Goal: Check status: Verify the current state of an ongoing process or item

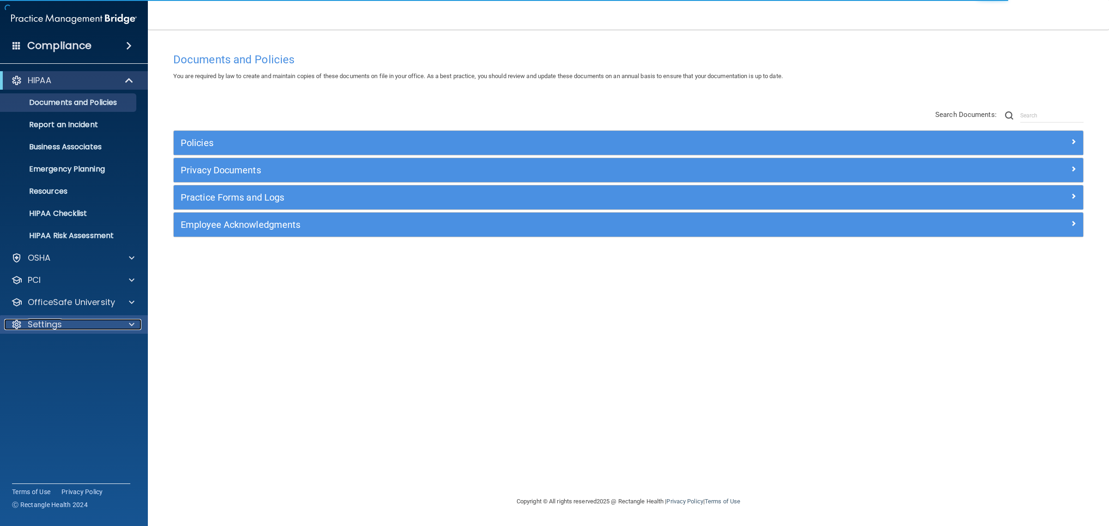
click at [116, 322] on div "Settings" at bounding box center [61, 324] width 115 height 11
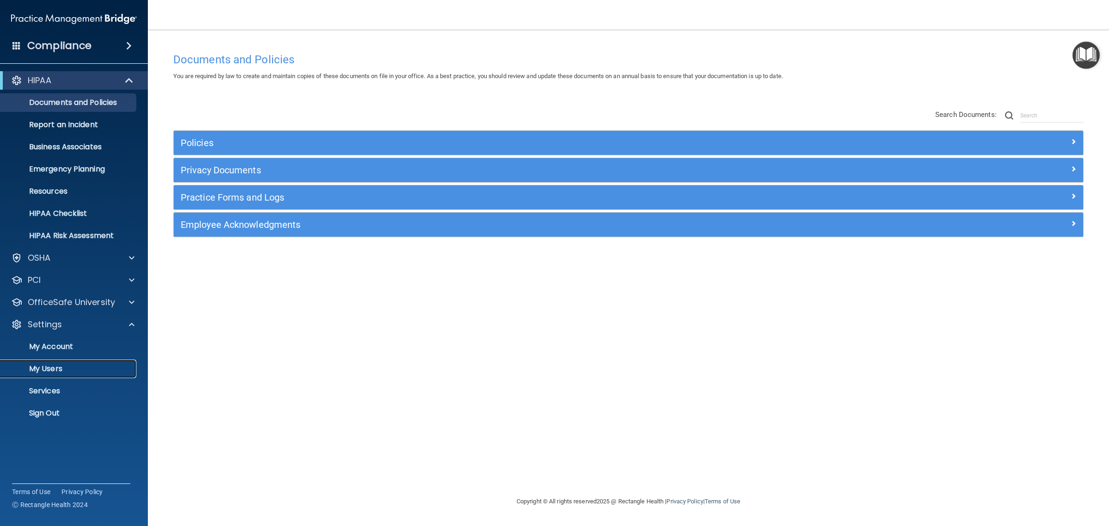
click at [42, 366] on p "My Users" at bounding box center [69, 368] width 126 height 9
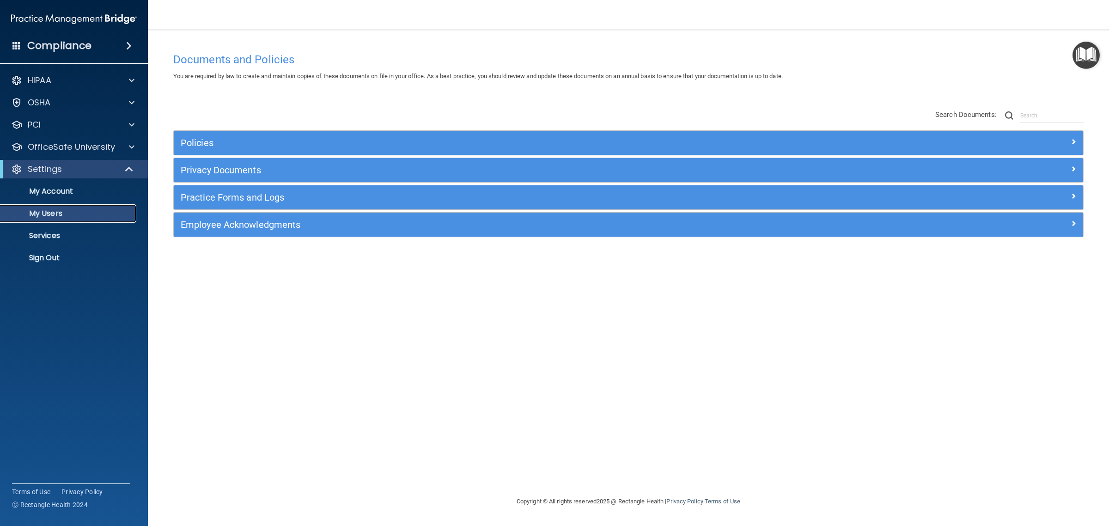
click at [53, 211] on p "My Users" at bounding box center [69, 213] width 126 height 9
select select "20"
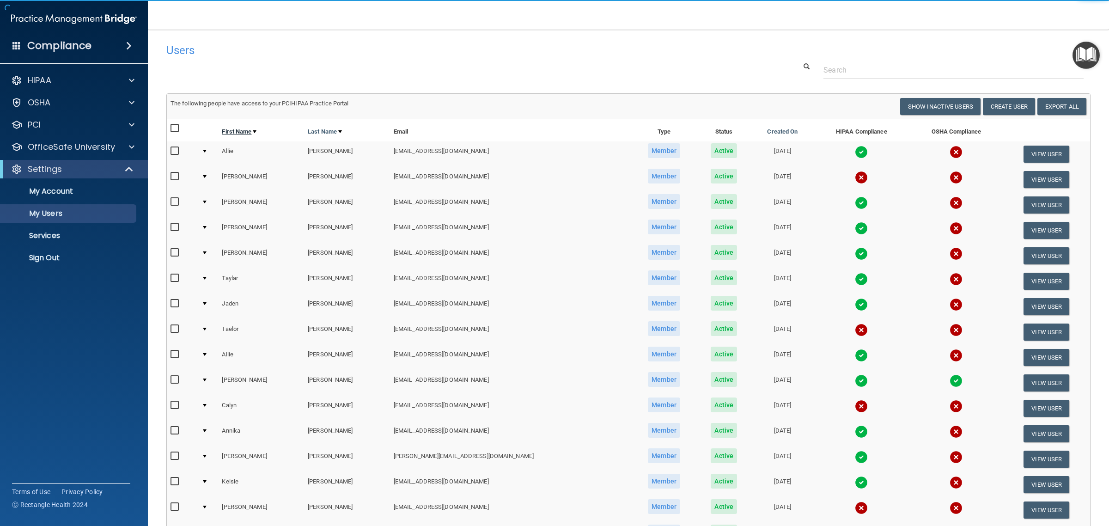
click at [250, 134] on link "First Name" at bounding box center [239, 131] width 35 height 11
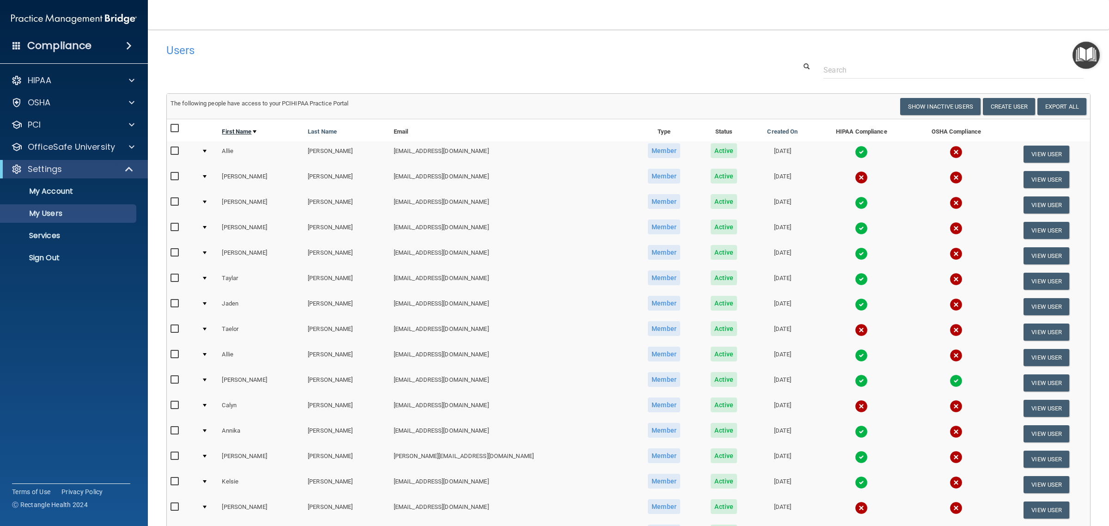
select select "20"
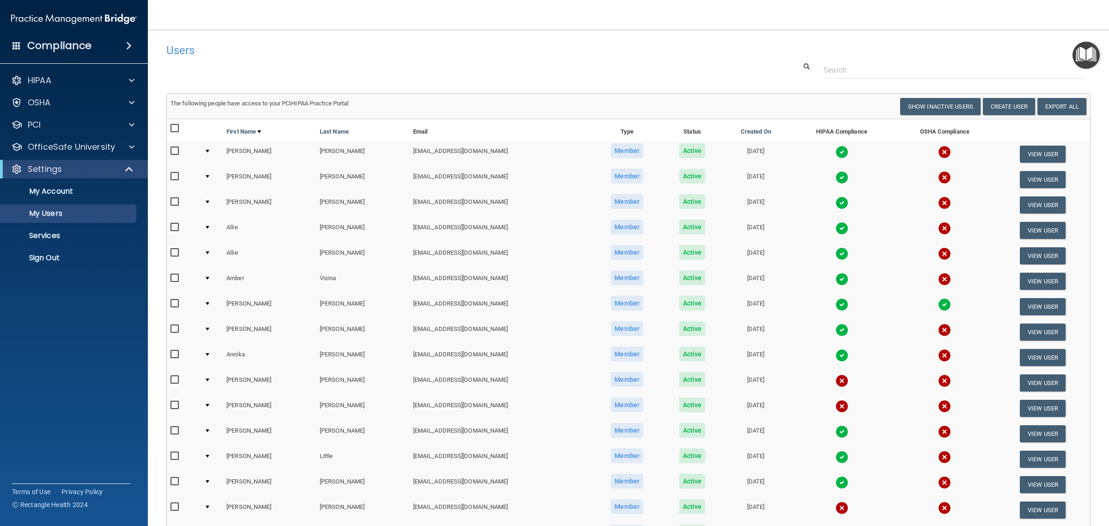
click at [836, 178] on img at bounding box center [842, 177] width 13 height 13
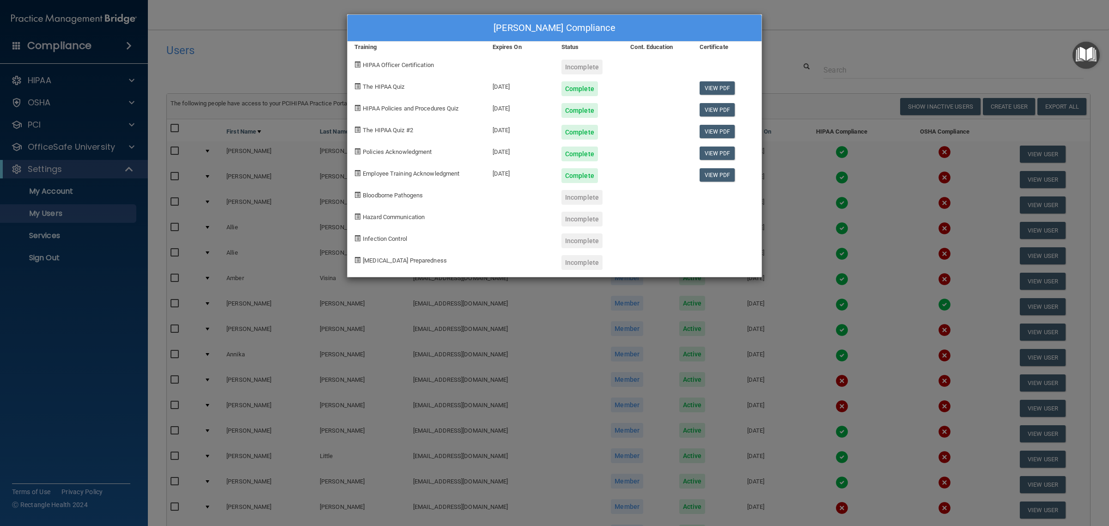
click at [840, 36] on div "[PERSON_NAME] Compliance Training Expires On Status Cont. Education Certificate…" at bounding box center [554, 263] width 1109 height 526
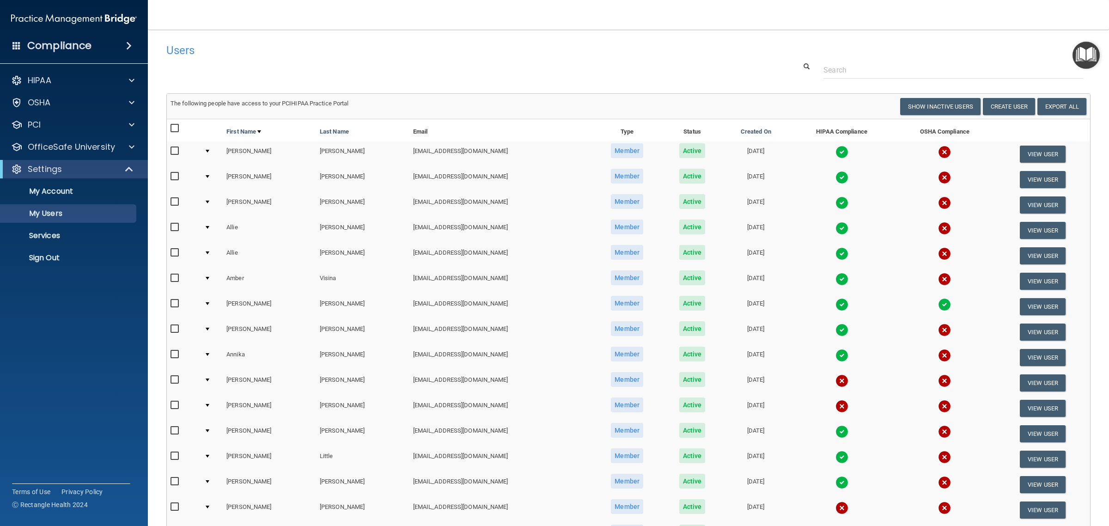
click at [836, 250] on img at bounding box center [842, 253] width 13 height 13
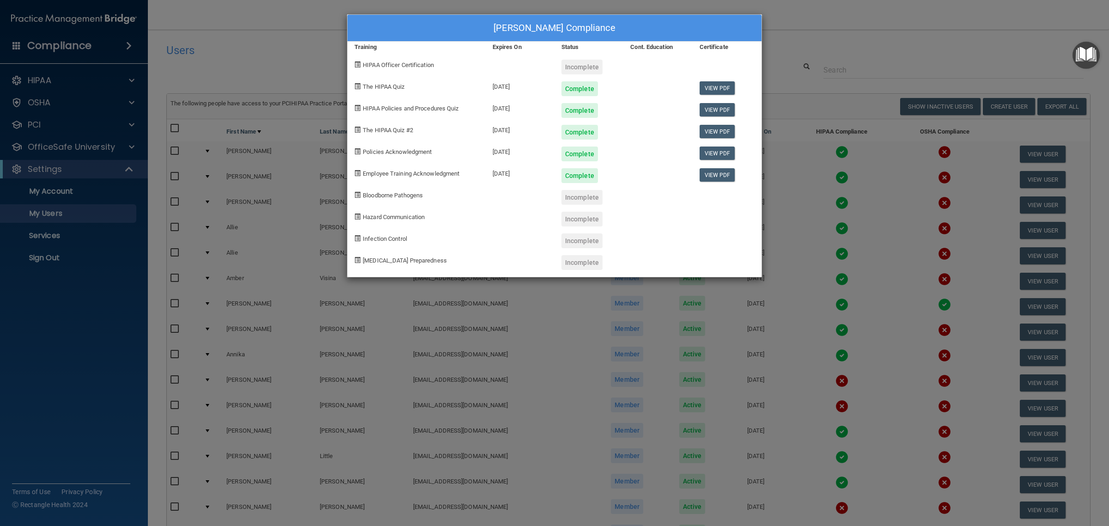
click at [828, 31] on div "[PERSON_NAME] Compliance Training Expires On Status Cont. Education Certificate…" at bounding box center [554, 263] width 1109 height 526
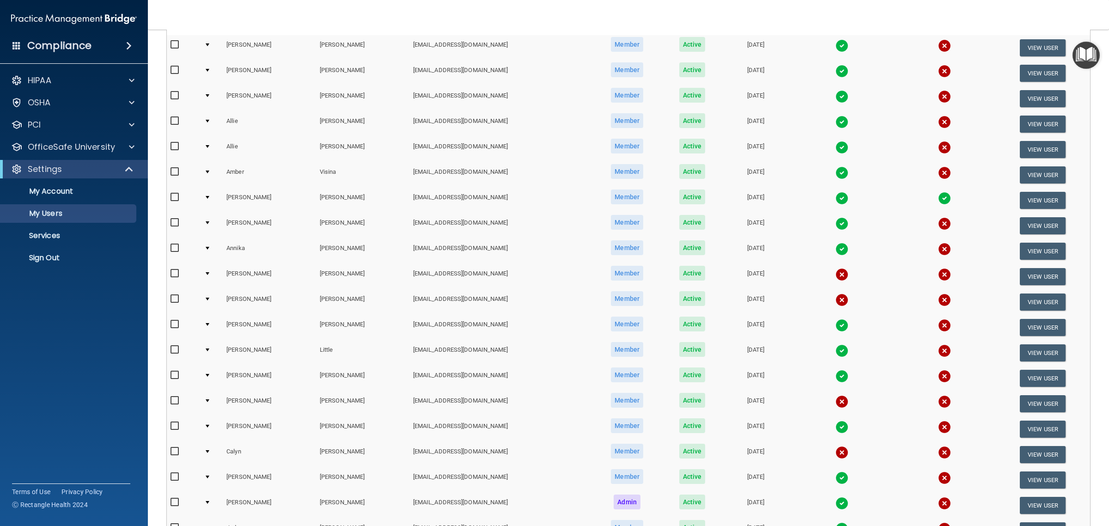
scroll to position [173, 0]
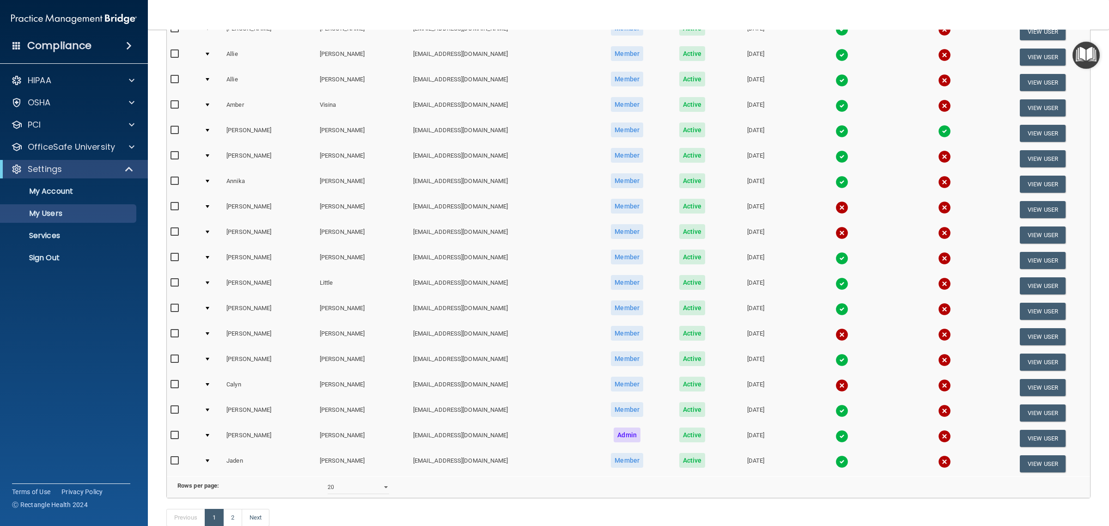
click at [836, 380] on img at bounding box center [842, 385] width 13 height 13
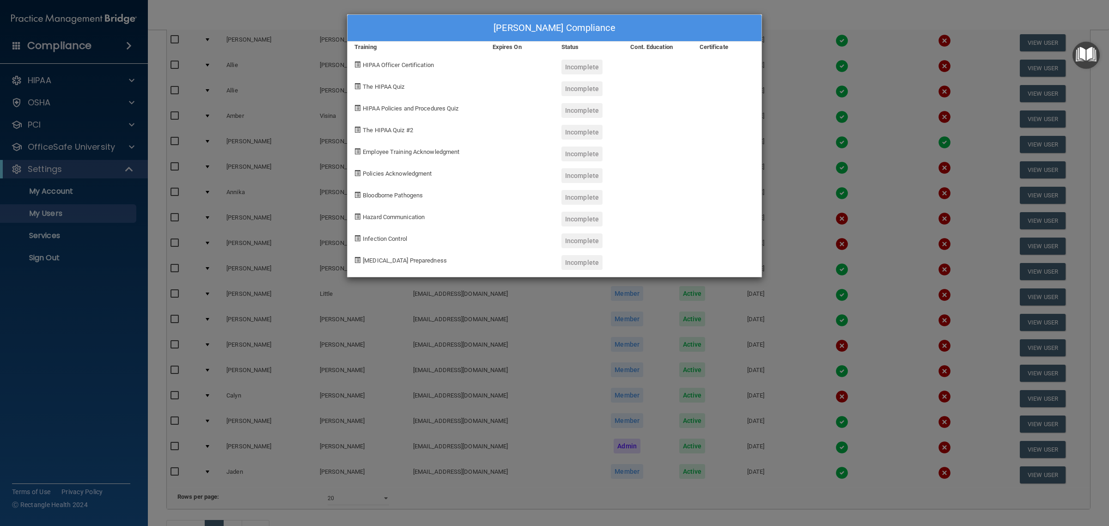
click at [971, 17] on div "[PERSON_NAME] Compliance Training Expires On Status Cont. Education Certificate…" at bounding box center [554, 263] width 1109 height 526
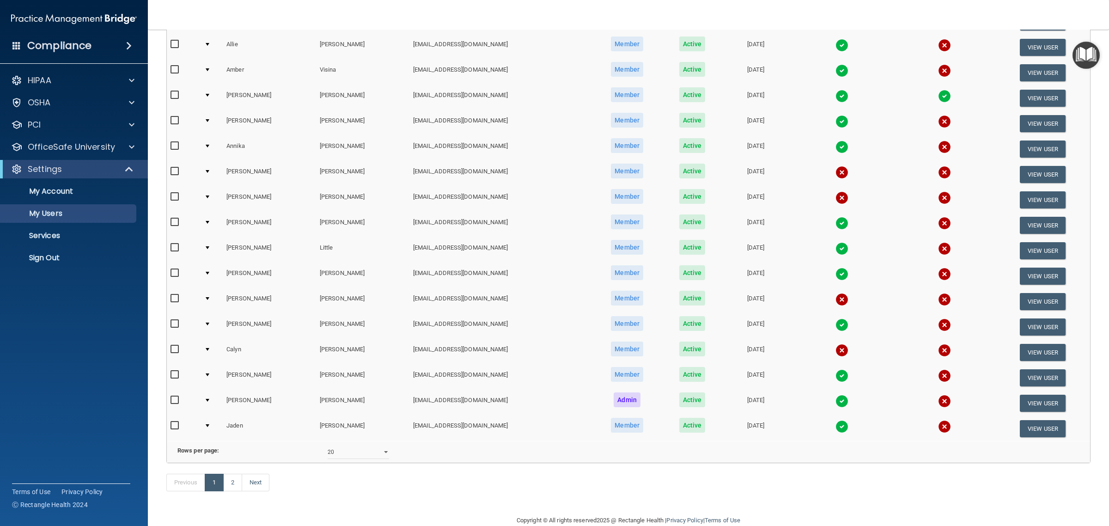
scroll to position [238, 0]
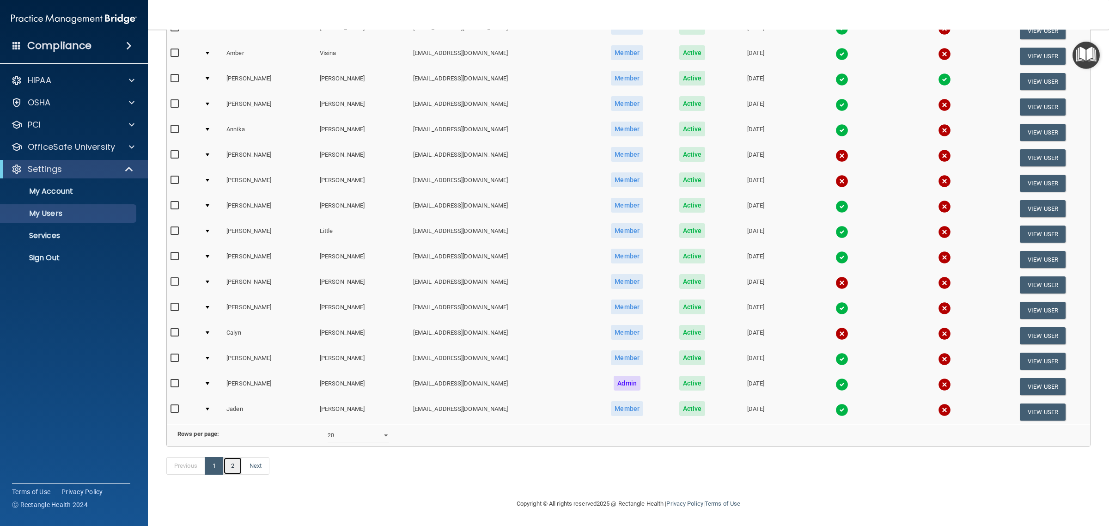
click at [234, 460] on link "2" at bounding box center [232, 466] width 19 height 18
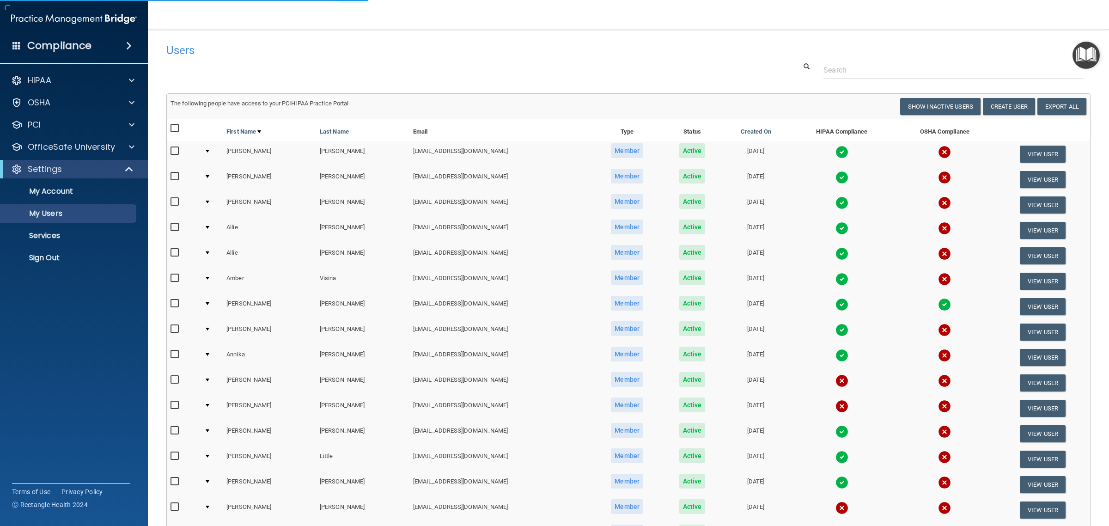
select select "20"
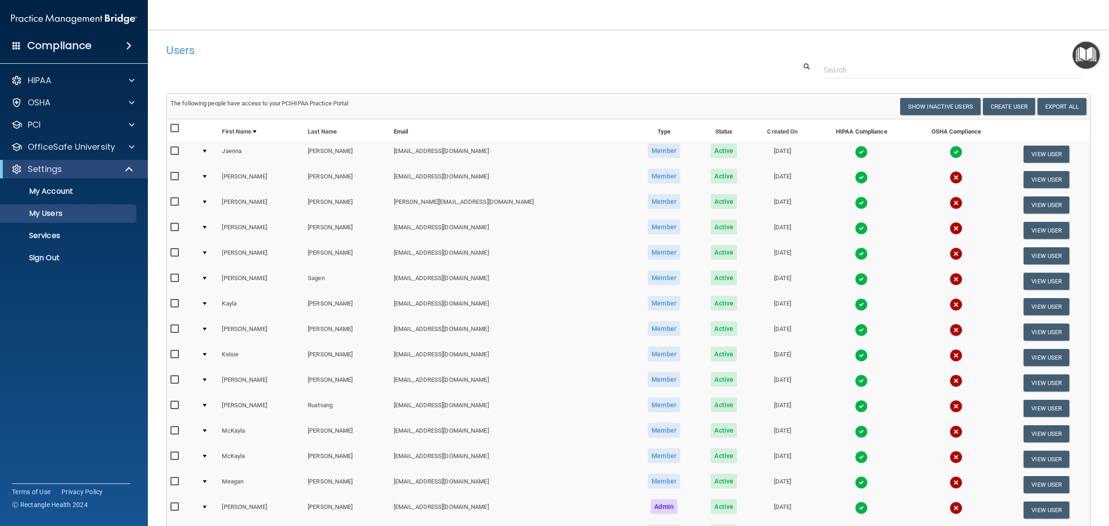
click at [855, 174] on img at bounding box center [861, 177] width 13 height 13
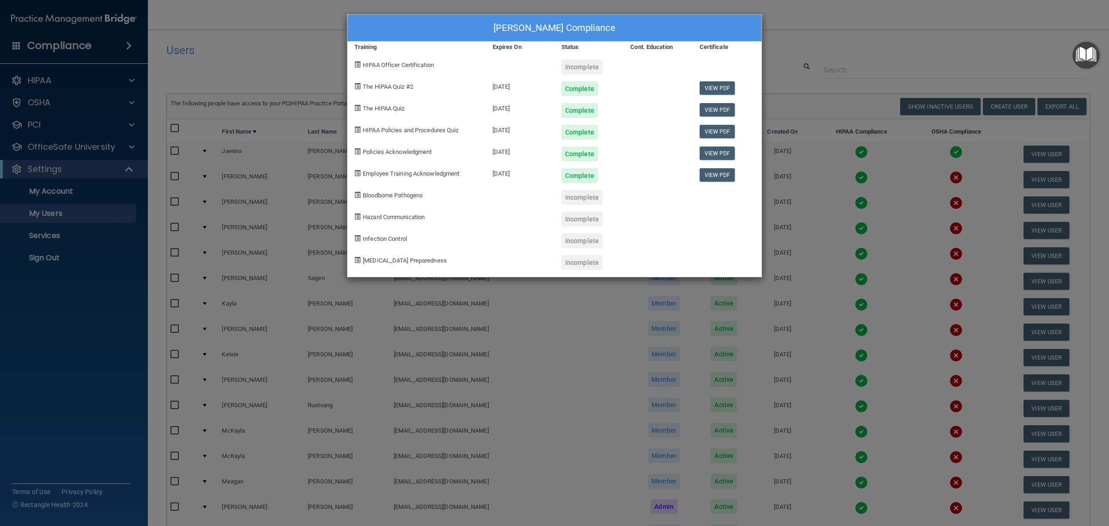
click at [849, 46] on div "[PERSON_NAME] Compliance Training Expires On Status Cont. Education Certificate…" at bounding box center [554, 263] width 1109 height 526
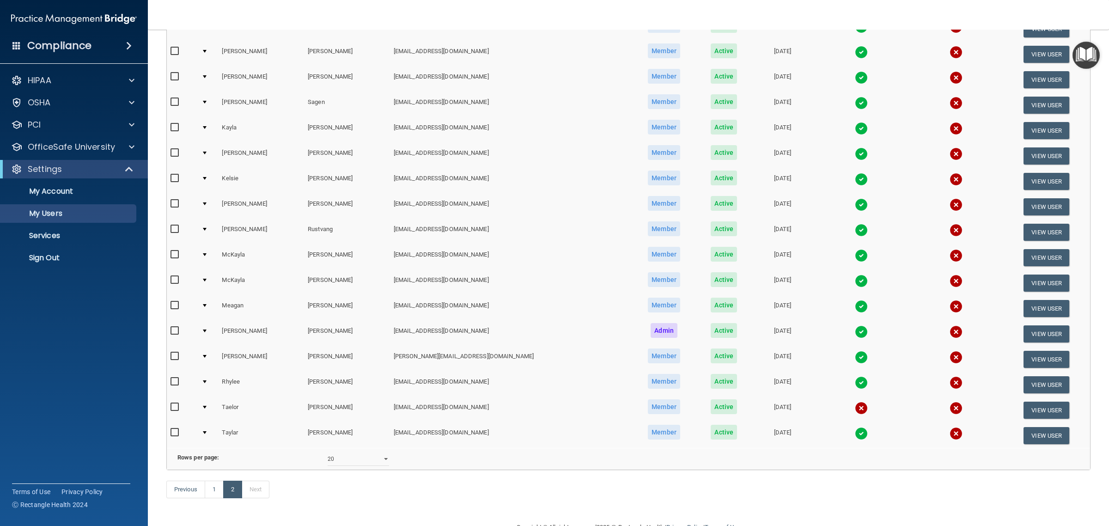
scroll to position [213, 0]
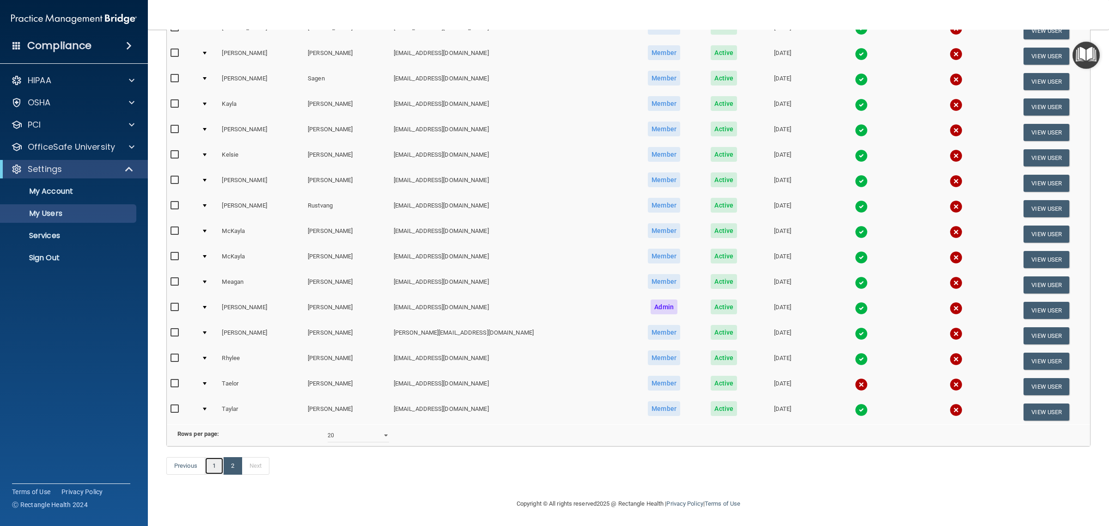
click at [213, 463] on link "1" at bounding box center [214, 466] width 19 height 18
select select "20"
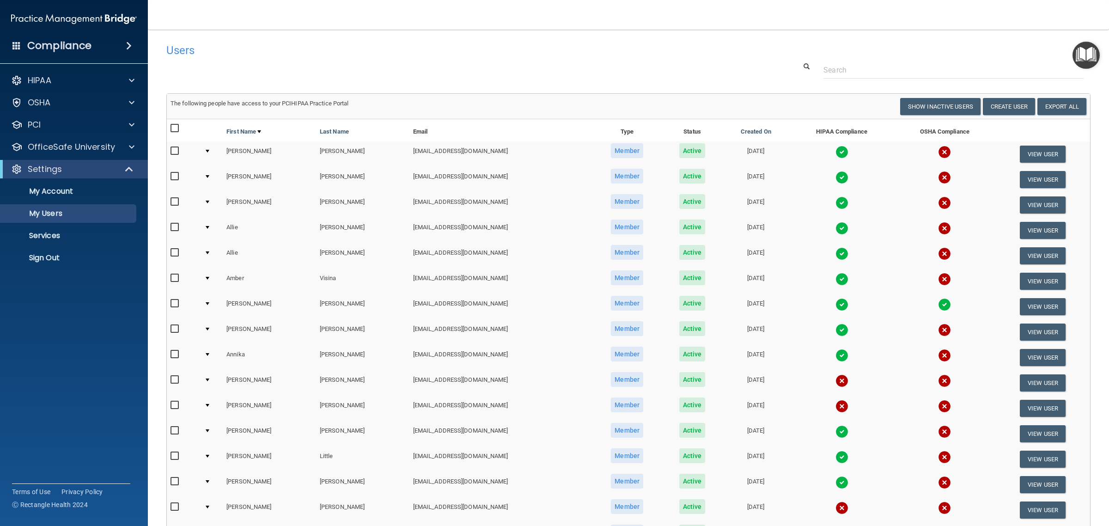
click at [836, 351] on img at bounding box center [842, 355] width 13 height 13
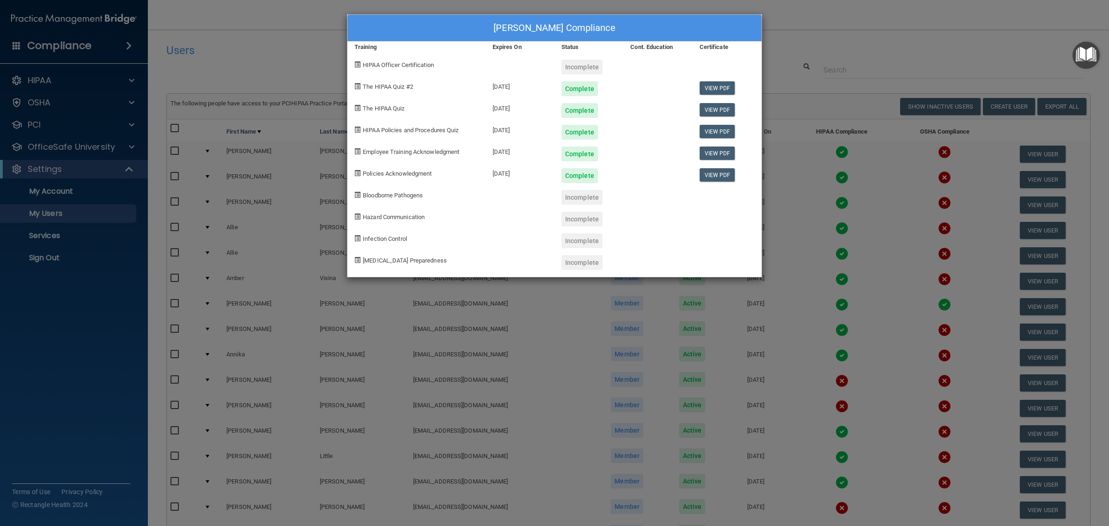
click at [869, 23] on div "[PERSON_NAME] Compliance Training Expires On Status Cont. Education Certificate…" at bounding box center [554, 263] width 1109 height 526
